Goal: Find specific page/section: Find specific page/section

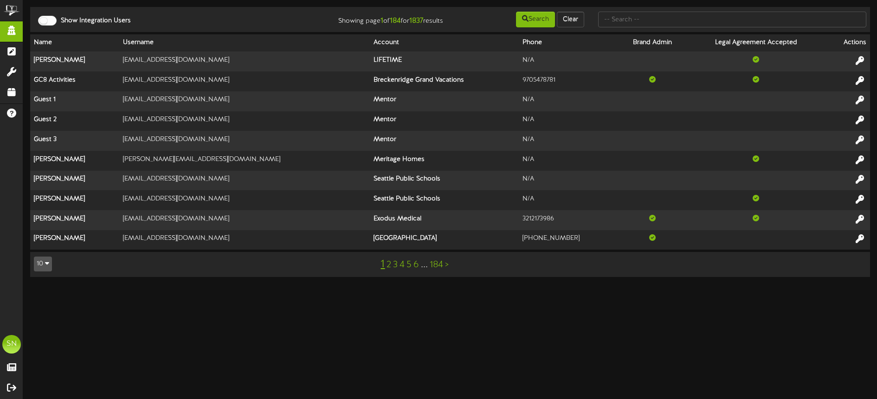
click at [623, 18] on input "text" at bounding box center [732, 20] width 268 height 16
type input "o"
type input "luke"
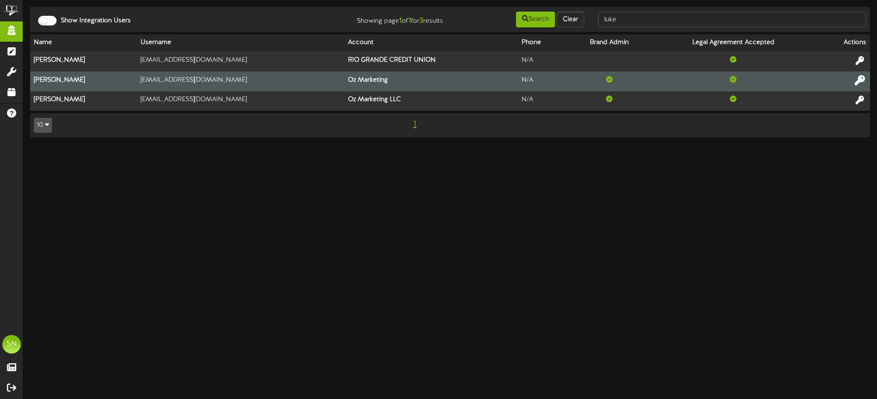
click at [862, 79] on icon at bounding box center [860, 80] width 10 height 10
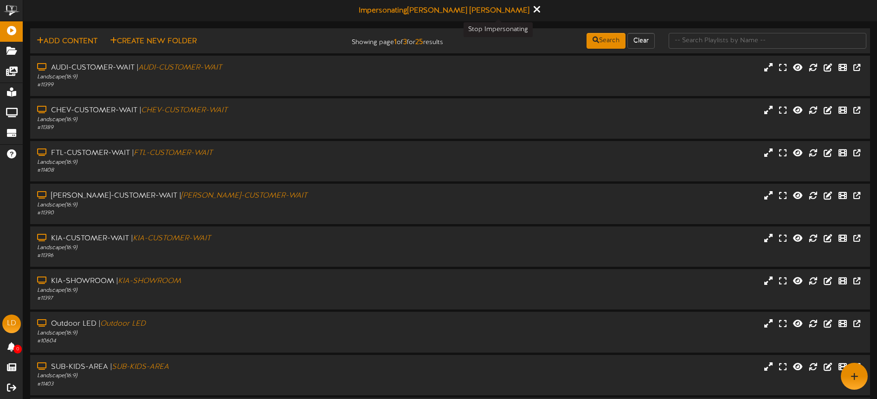
click at [534, 9] on icon at bounding box center [537, 9] width 6 height 10
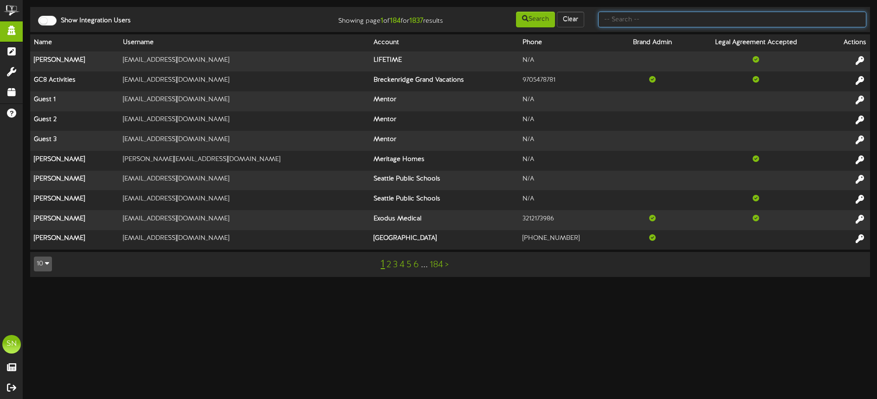
click at [676, 24] on input "text" at bounding box center [732, 20] width 268 height 16
type input "oz maketing"
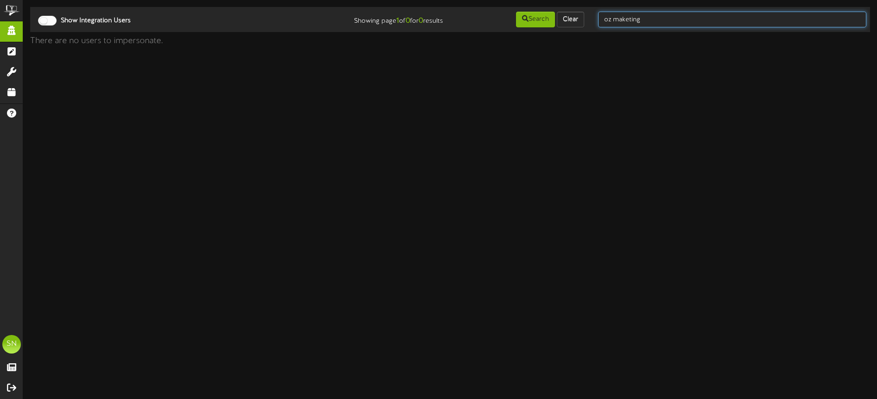
click at [658, 20] on input "oz maketing" at bounding box center [732, 20] width 268 height 16
click at [579, 19] on div "Show Integration Users Showing page 1 of 0 for 0 results Search Clear oz maketi…" at bounding box center [450, 20] width 846 height 18
click at [654, 22] on input "oz maketing" at bounding box center [732, 20] width 268 height 16
drag, startPoint x: 655, startPoint y: 20, endPoint x: 580, endPoint y: 19, distance: 74.7
click at [580, 19] on div "Show Integration Users Showing page 1 of 0 for 0 results Search Clear oz maketi…" at bounding box center [450, 20] width 846 height 18
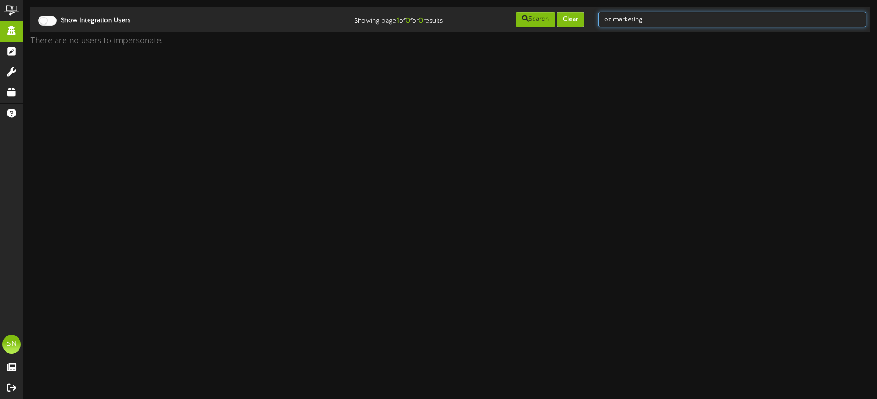
type input "oz marketing"
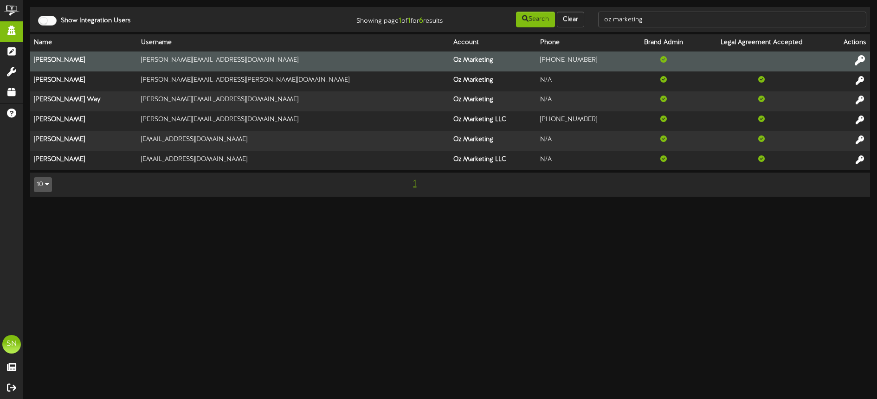
click at [860, 59] on icon at bounding box center [860, 60] width 10 height 10
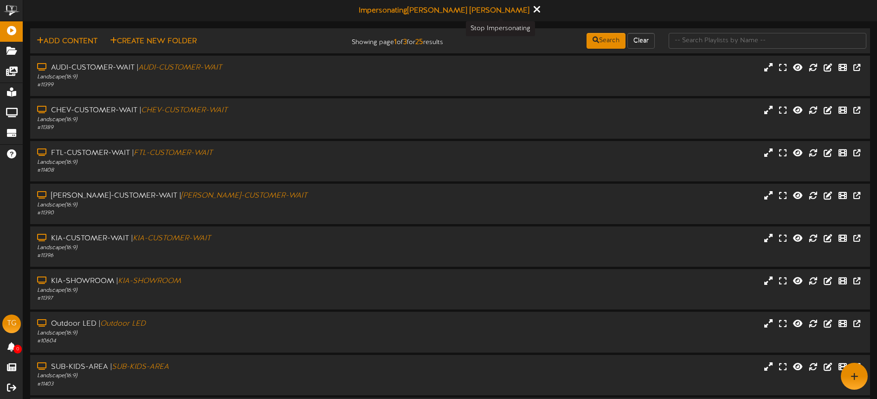
click at [534, 8] on icon at bounding box center [537, 9] width 6 height 10
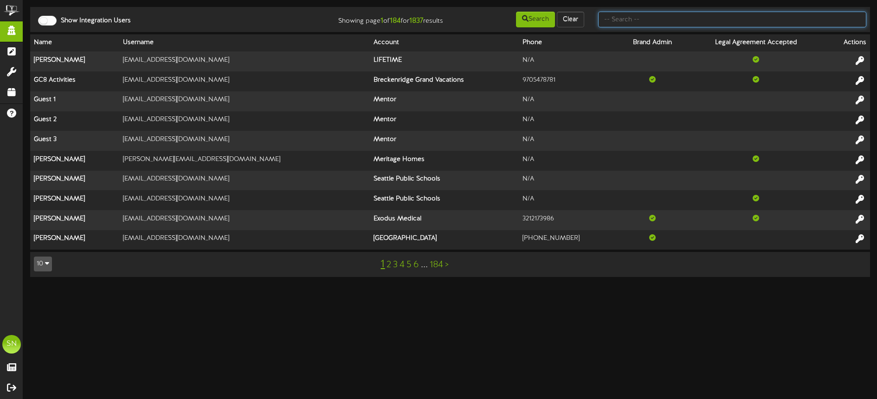
click at [646, 24] on input "text" at bounding box center [732, 20] width 268 height 16
type input "oz"
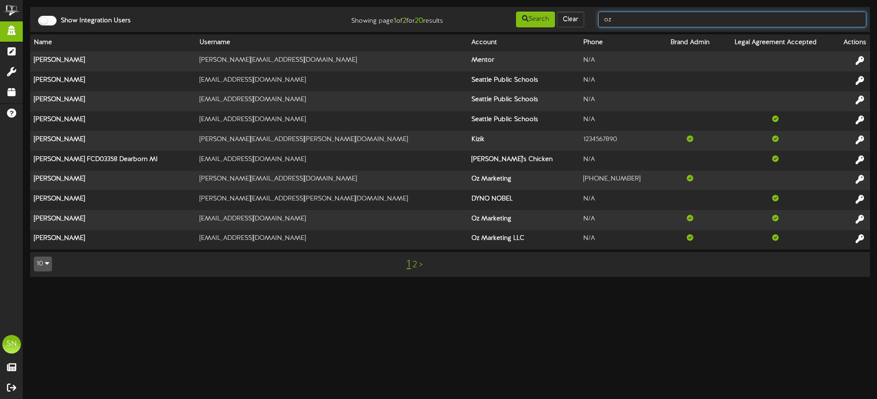
click at [627, 19] on input "oz" at bounding box center [732, 20] width 268 height 16
type input "oz marketing"
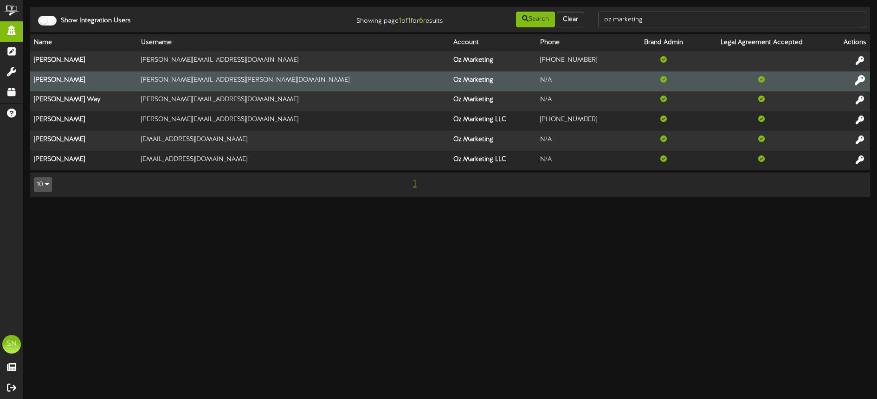
click at [859, 81] on icon at bounding box center [860, 80] width 10 height 10
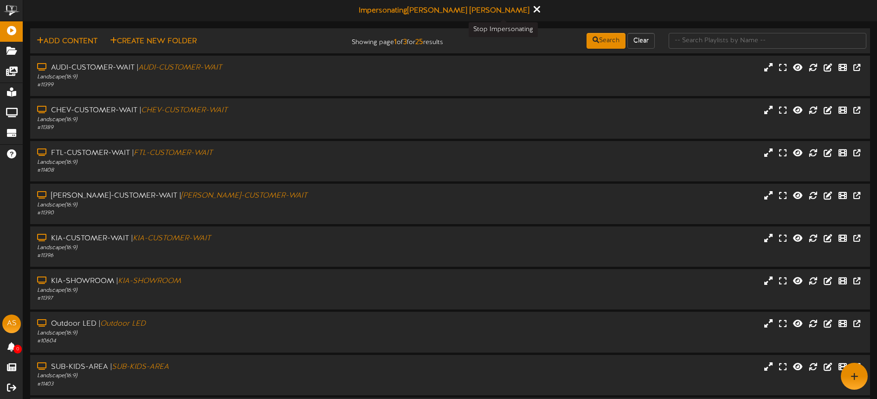
click at [534, 8] on icon at bounding box center [537, 9] width 6 height 10
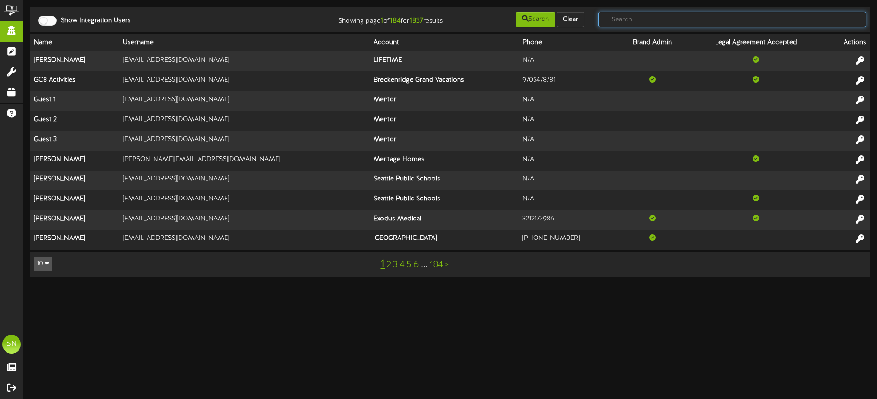
click at [632, 20] on input "text" at bounding box center [732, 20] width 268 height 16
type input "oz marketing"
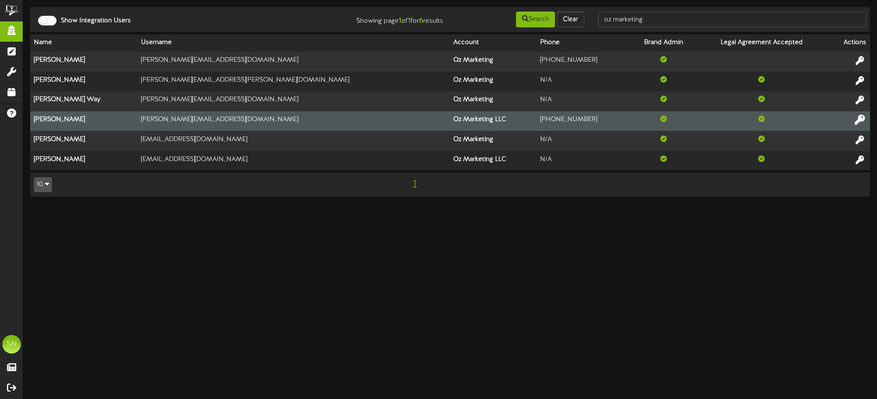
click at [860, 117] on icon at bounding box center [860, 120] width 10 height 10
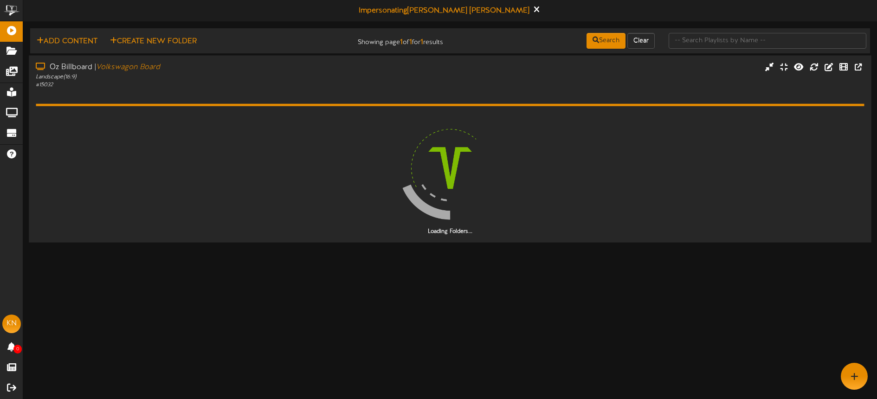
drag, startPoint x: 443, startPoint y: 76, endPoint x: 439, endPoint y: 72, distance: 5.6
click at [442, 76] on div "Oz Billboard | Volkswagon Board Landscape ( 16:9 ) # 15032" at bounding box center [450, 75] width 842 height 26
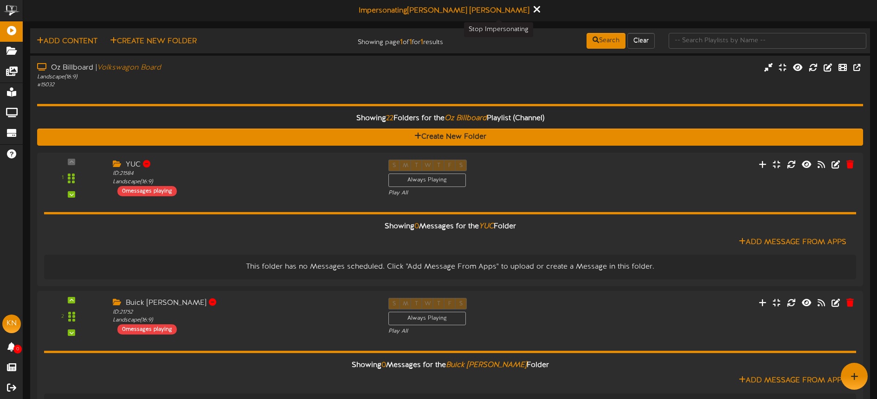
click at [534, 9] on icon at bounding box center [537, 9] width 6 height 10
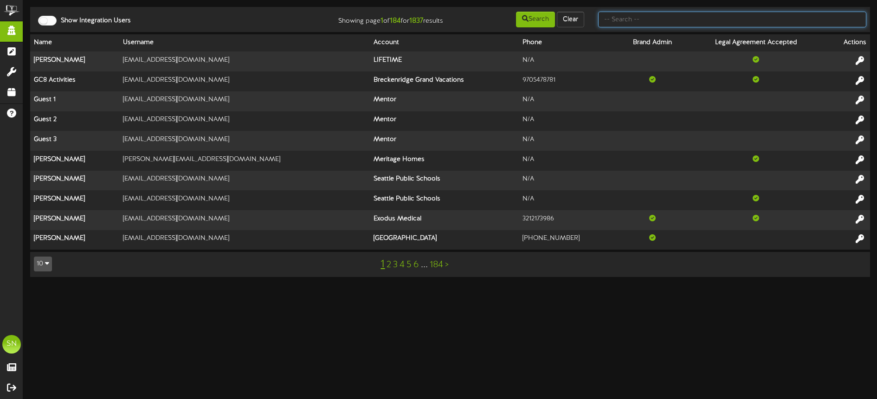
click at [627, 22] on input "text" at bounding box center [732, 20] width 268 height 16
type input "young auto"
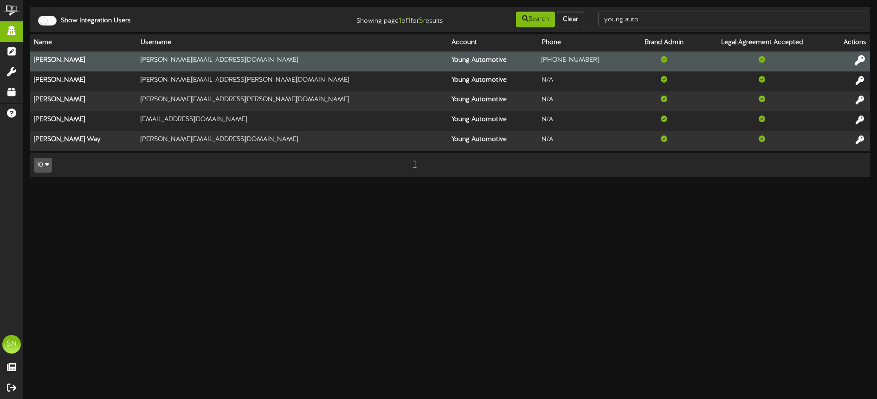
click at [860, 58] on icon at bounding box center [860, 60] width 10 height 10
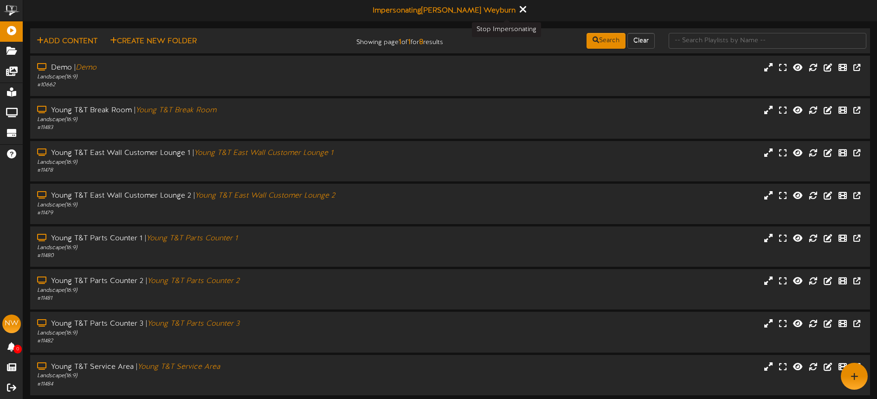
click at [520, 10] on icon at bounding box center [523, 9] width 6 height 10
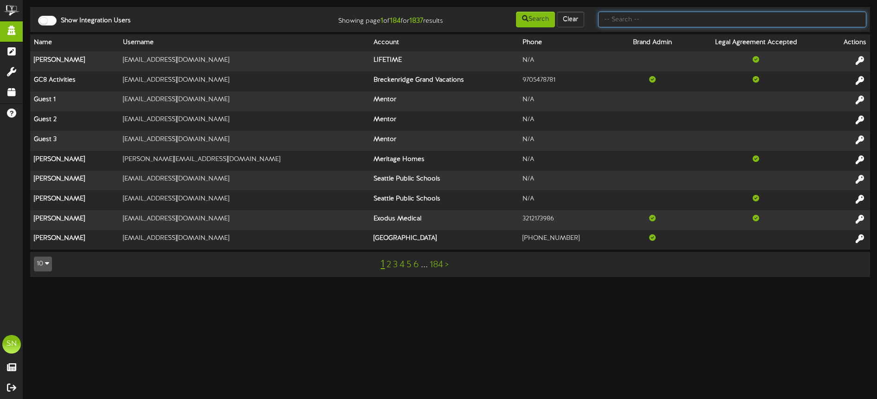
click at [644, 17] on input "text" at bounding box center [732, 20] width 268 height 16
type input "fat cats"
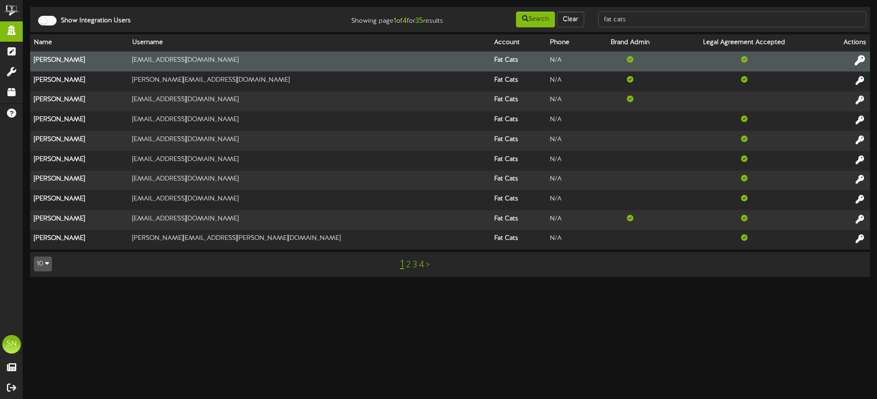
click at [863, 58] on icon at bounding box center [860, 60] width 10 height 10
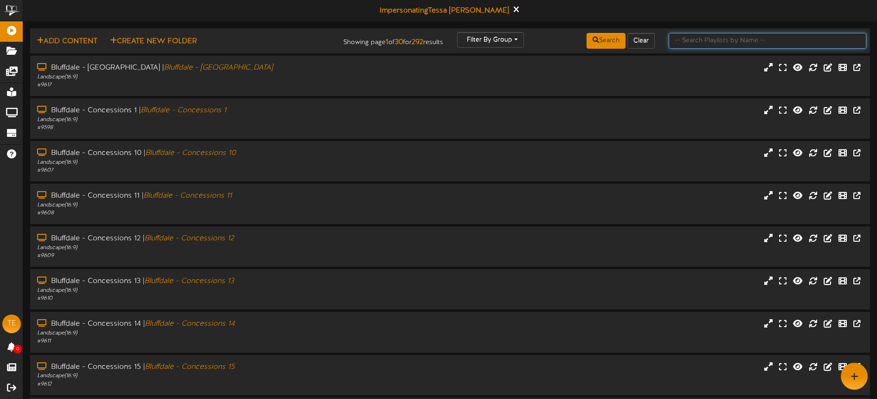
click at [685, 45] on input "text" at bounding box center [768, 41] width 198 height 16
type input "[PERSON_NAME]"
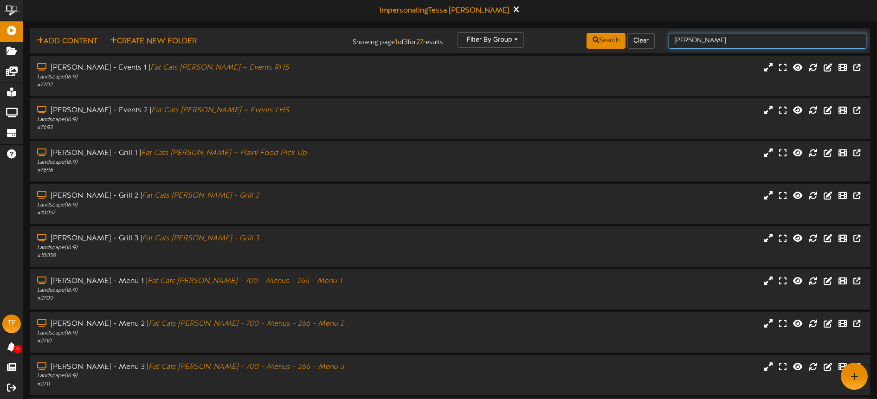
click at [714, 45] on input "[PERSON_NAME]" at bounding box center [768, 41] width 198 height 16
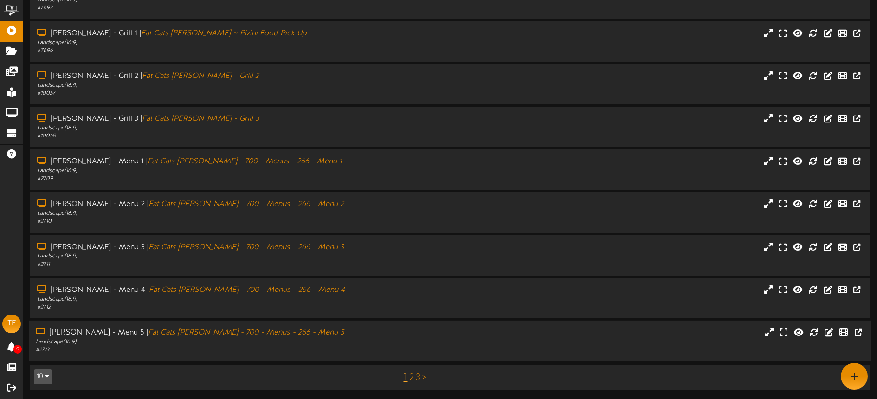
scroll to position [119, 0]
click at [412, 375] on link "2" at bounding box center [411, 378] width 5 height 10
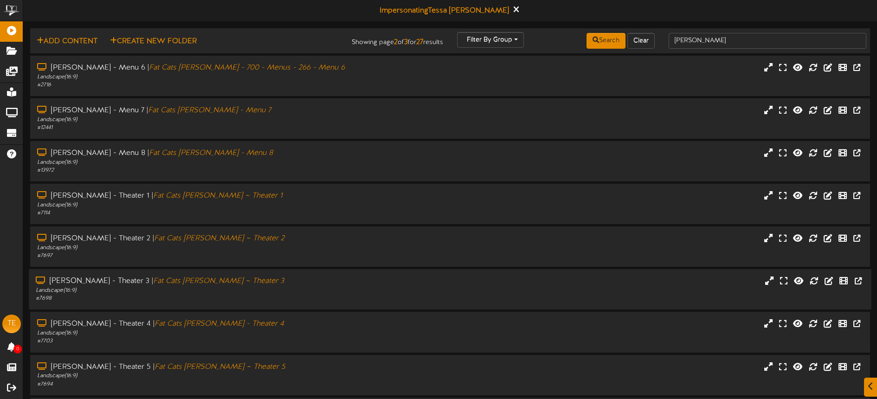
scroll to position [39, 0]
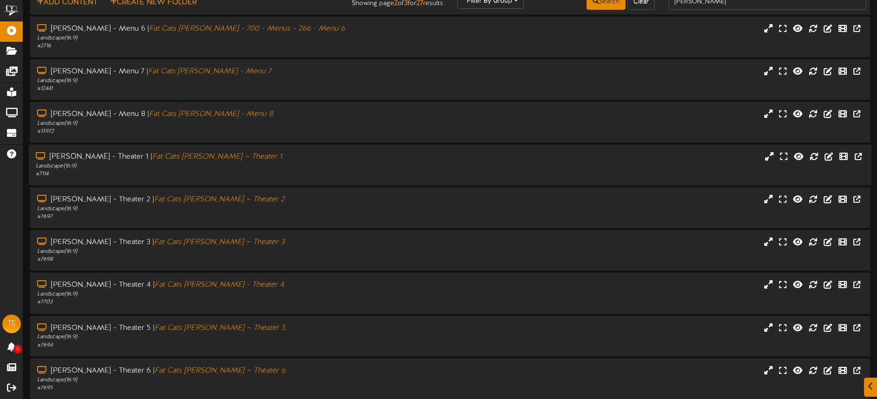
drag, startPoint x: 417, startPoint y: 159, endPoint x: 430, endPoint y: 161, distance: 12.7
click at [417, 159] on div "[PERSON_NAME] - Theater 1 | Fat Cats [PERSON_NAME] ~ Theater 1 Landscape ( 16:9…" at bounding box center [450, 165] width 842 height 26
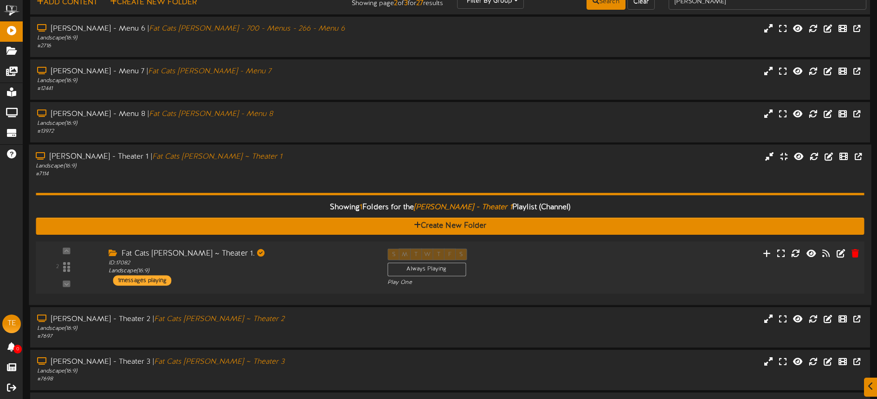
click at [574, 254] on div "S M T W T F S Always Playing Play One" at bounding box center [484, 268] width 209 height 38
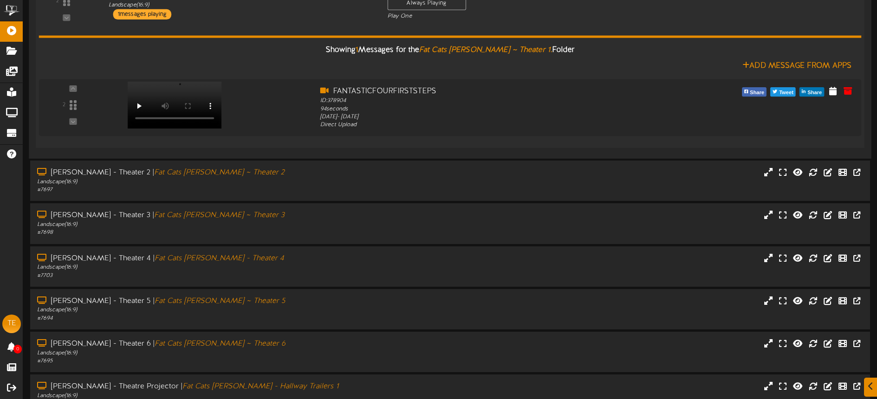
scroll to position [305, 0]
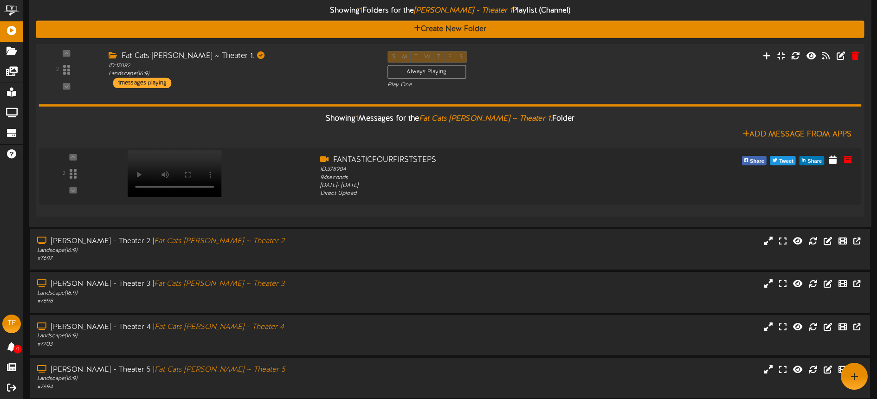
click at [272, 83] on div "Fat Cats Gilbert ~ Theater 1. ID: 17082 Landscape ( 16:9 ) 1 messages playing" at bounding box center [241, 69] width 279 height 37
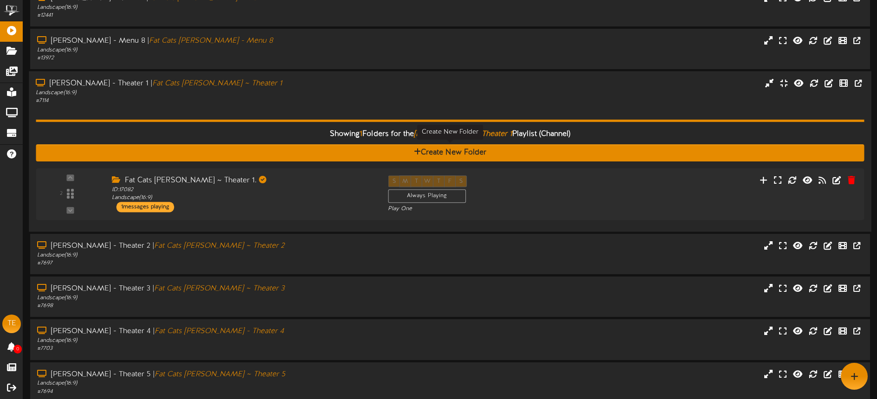
scroll to position [105, 0]
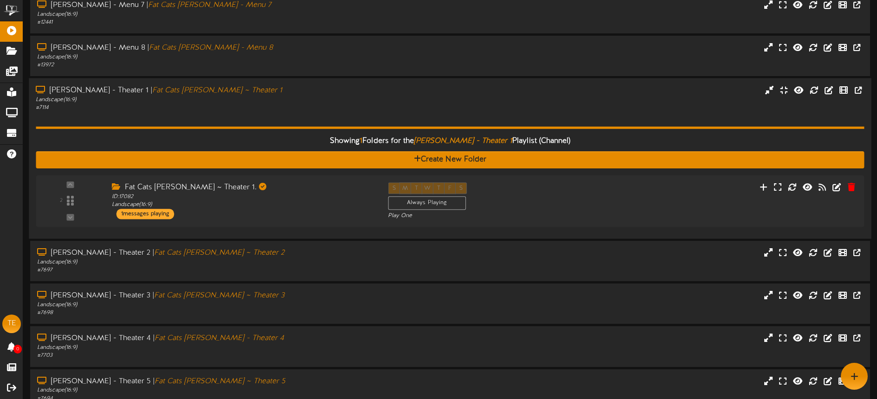
click at [288, 97] on div "Landscape ( 16:9 )" at bounding box center [204, 100] width 337 height 8
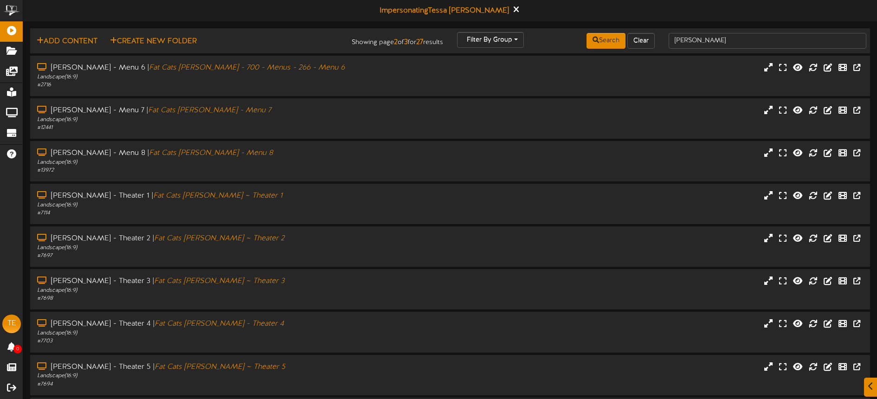
scroll to position [120, 0]
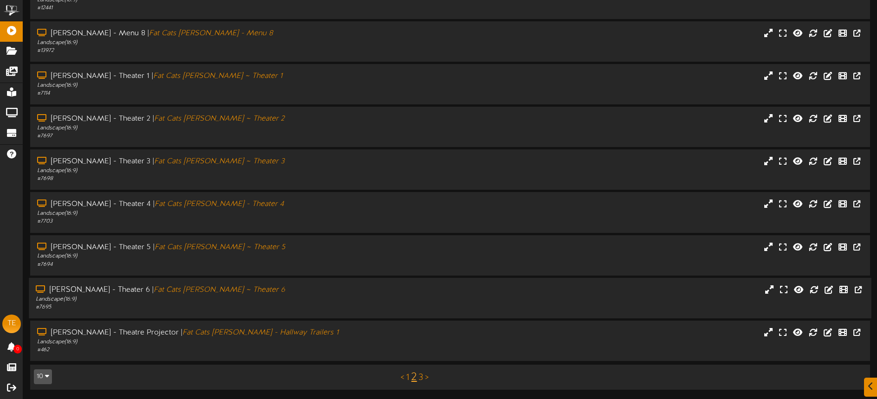
click at [345, 309] on div "# 7695" at bounding box center [204, 307] width 337 height 8
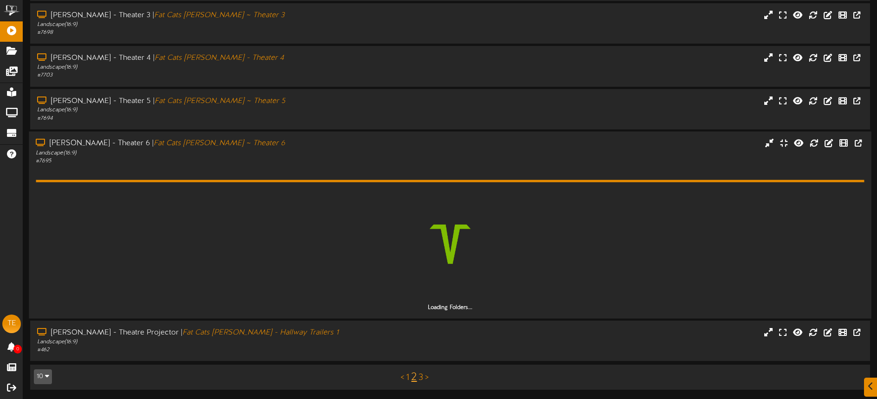
scroll to position [239, 0]
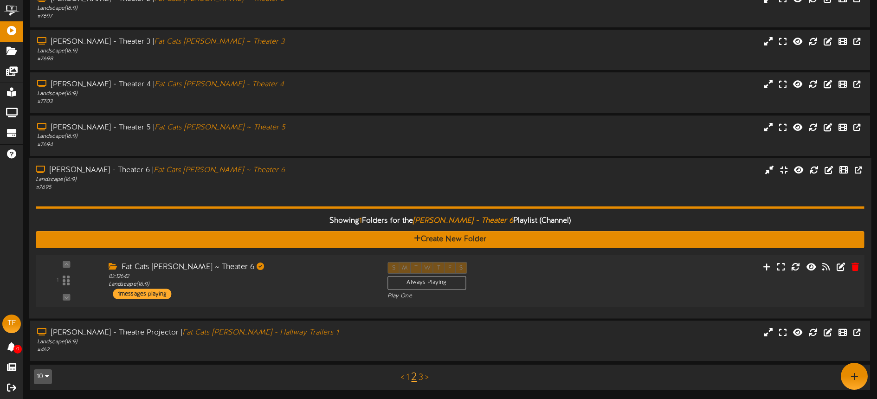
click at [311, 292] on div "Fat Cats Gilbert ~ Theater 6 ID: 12642 Landscape ( 16:9 ) 1 messages playing" at bounding box center [241, 280] width 279 height 37
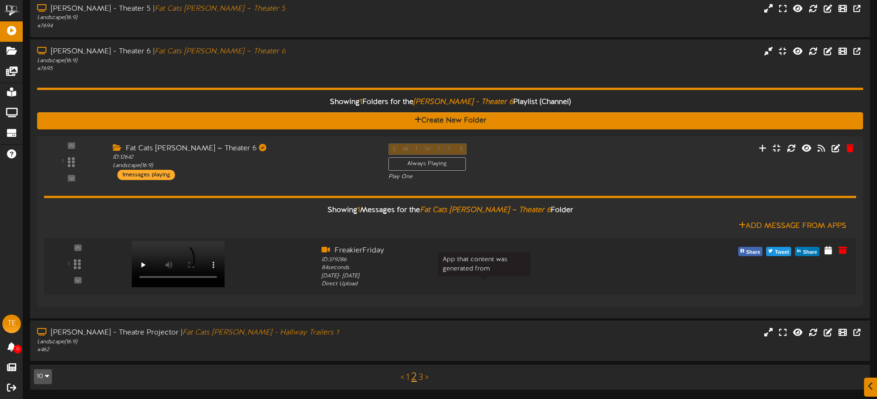
scroll to position [358, 0]
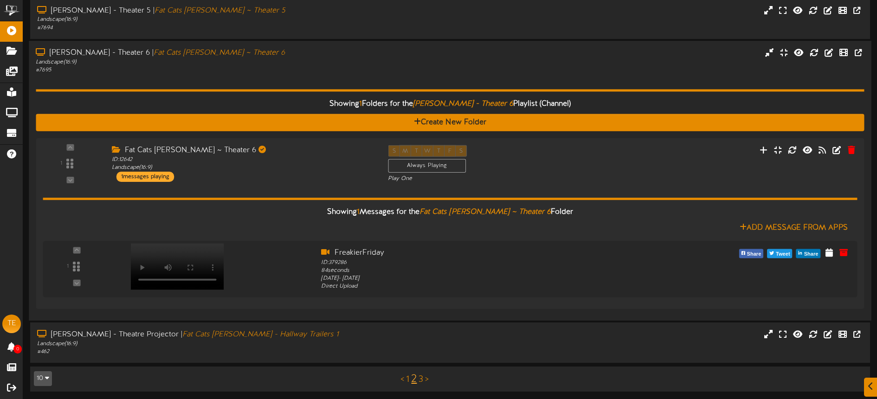
click at [299, 77] on div "Showing 1 Folders for the Gilbert - Theater 6 Playlist (Channel) Create New Fol…" at bounding box center [450, 193] width 828 height 239
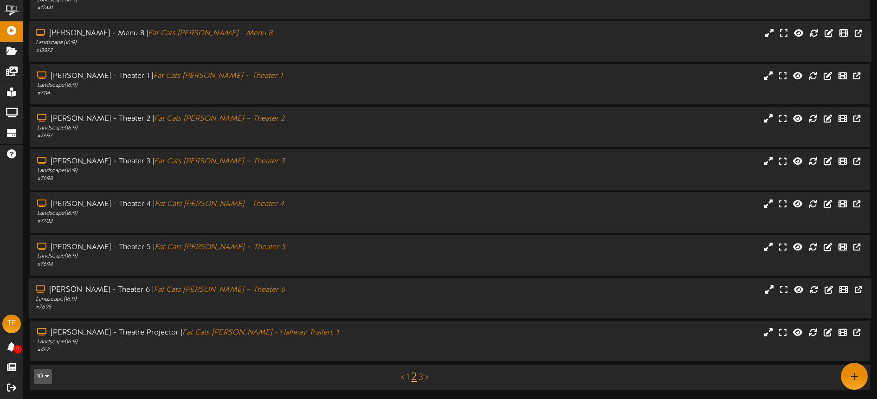
scroll to position [0, 0]
